Goal: Information Seeking & Learning: Check status

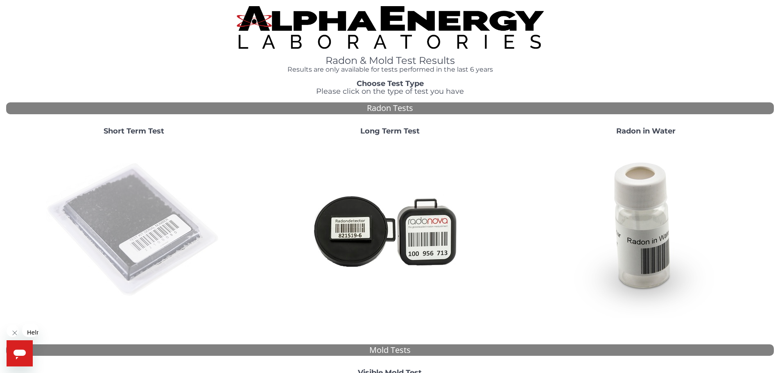
click at [102, 174] on img at bounding box center [134, 230] width 176 height 176
click at [140, 219] on img at bounding box center [134, 230] width 176 height 176
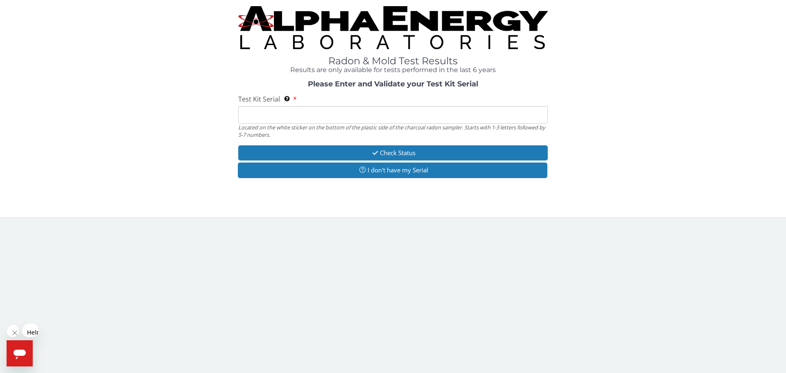
click at [246, 106] on input "Test Kit Serial Located on the white sticker on the bottom of the plastic side …" at bounding box center [393, 115] width 310 height 18
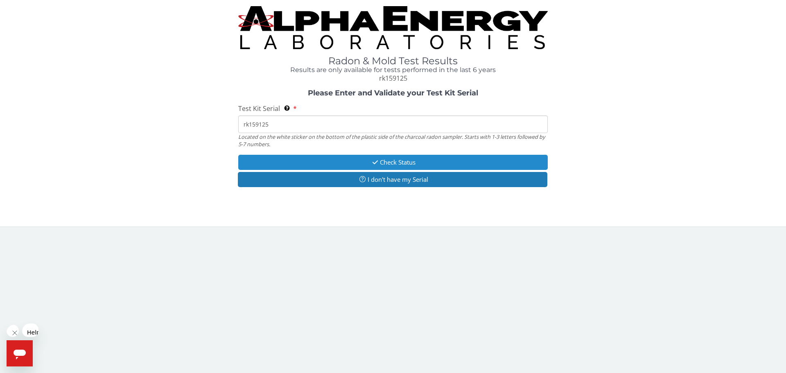
type input "rk159125"
click at [307, 155] on button "Check Status" at bounding box center [393, 162] width 310 height 15
